Goal: Task Accomplishment & Management: Complete application form

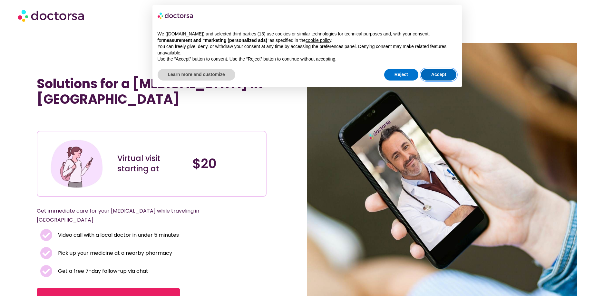
click at [444, 76] on button "Accept" at bounding box center [439, 75] width 36 height 12
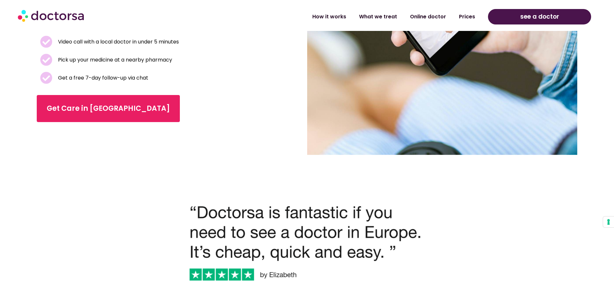
scroll to position [97, 0]
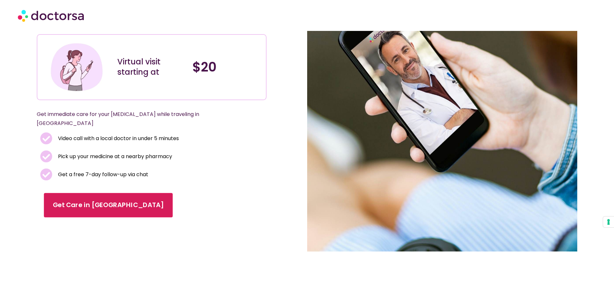
click at [103, 201] on span "Get Care in [GEOGRAPHIC_DATA]" at bounding box center [108, 205] width 111 height 9
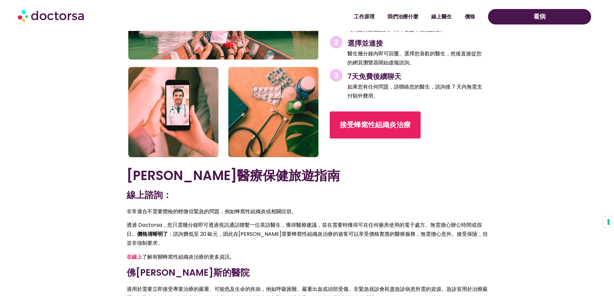
scroll to position [1087, 0]
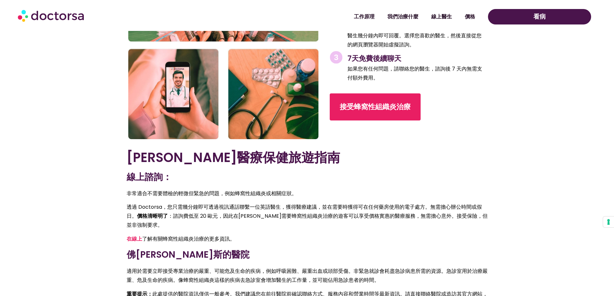
drag, startPoint x: 85, startPoint y: 17, endPoint x: 43, endPoint y: 25, distance: 43.0
click at [43, 25] on div at bounding box center [87, 17] width 138 height 22
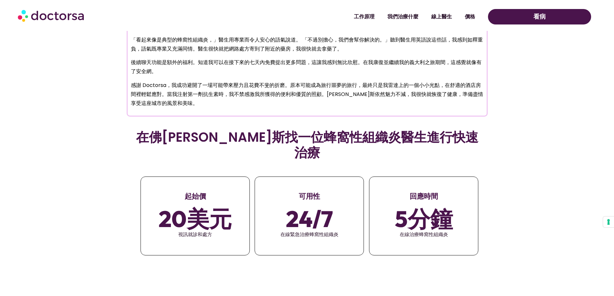
scroll to position [668, 0]
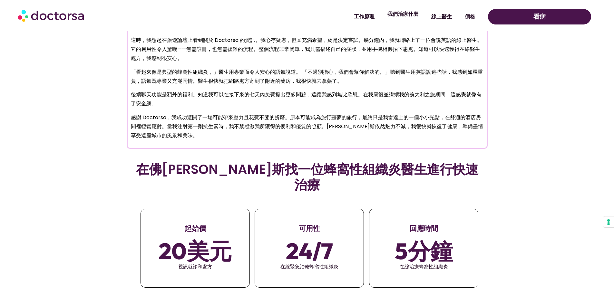
click at [408, 19] on link "我們治療什麼" at bounding box center [403, 14] width 44 height 15
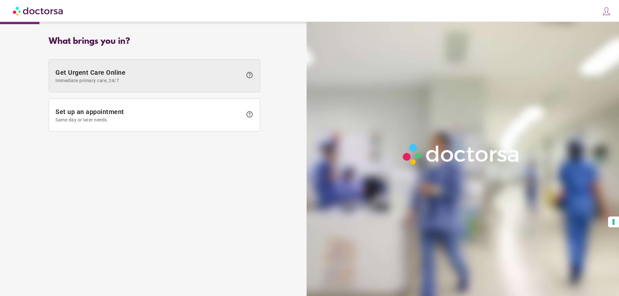
click at [66, 73] on span "Get Urgent Care Online Immediate primary care, 24/7" at bounding box center [148, 76] width 187 height 14
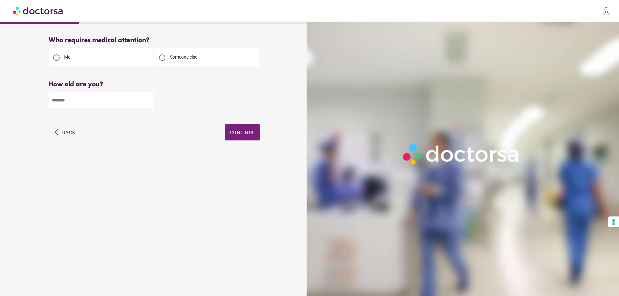
click at [71, 101] on input "number" at bounding box center [101, 100] width 105 height 16
type input "**"
click at [235, 132] on span "Continue" at bounding box center [242, 132] width 25 height 5
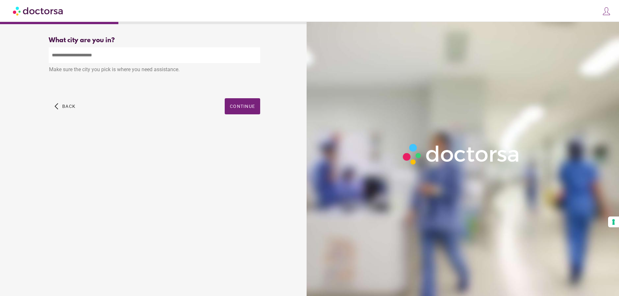
click at [231, 55] on input "text" at bounding box center [154, 55] width 211 height 16
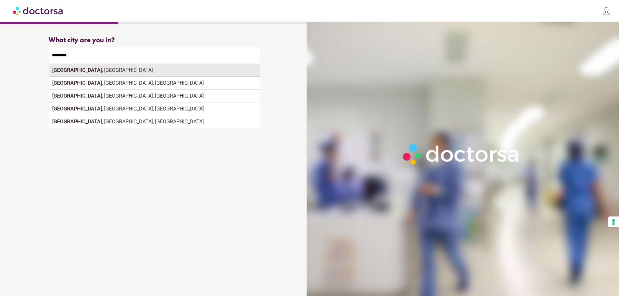
click at [149, 72] on div "Florence , Italy" at bounding box center [154, 70] width 211 height 13
type input "**********"
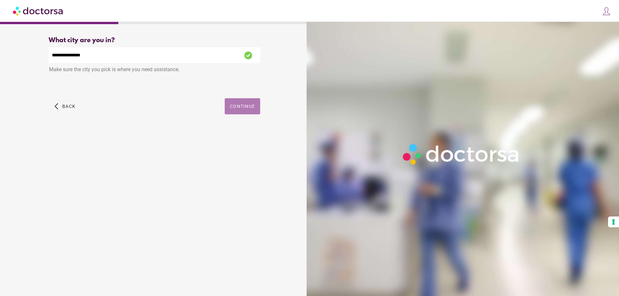
click at [233, 106] on span "Continue" at bounding box center [242, 106] width 25 height 5
